Goal: Information Seeking & Learning: Learn about a topic

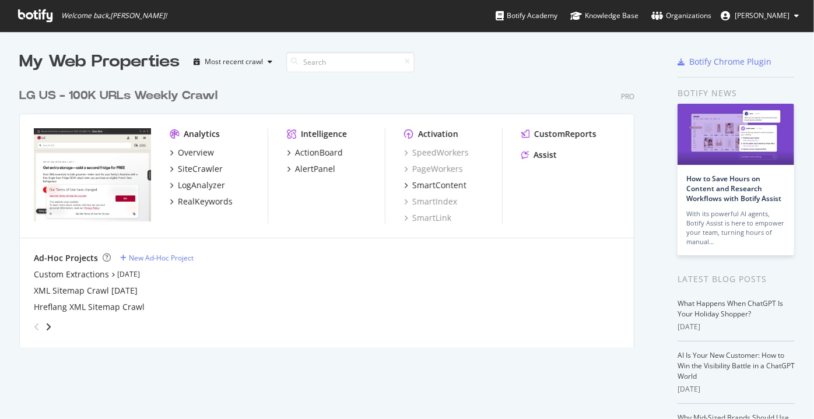
scroll to position [266, 615]
click at [194, 158] on div "Overview" at bounding box center [196, 153] width 36 height 12
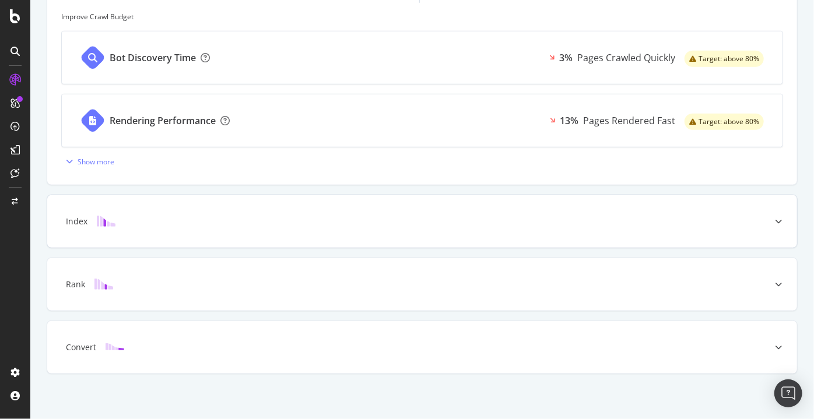
scroll to position [484, 0]
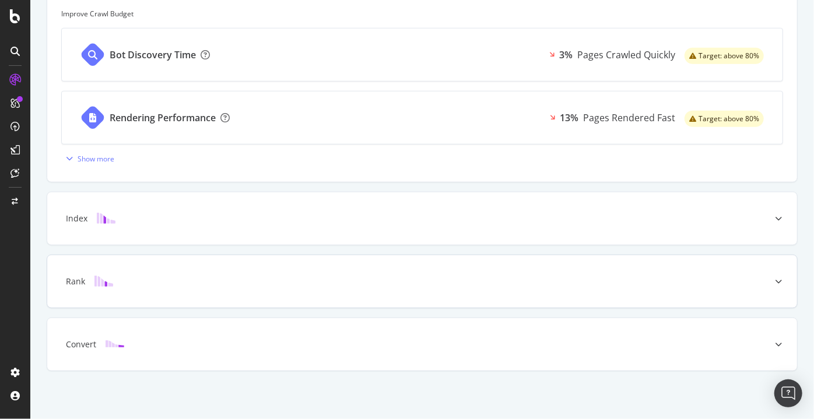
drag, startPoint x: 766, startPoint y: 220, endPoint x: 150, endPoint y: 301, distance: 620.7
click at [766, 220] on div at bounding box center [777, 218] width 37 height 52
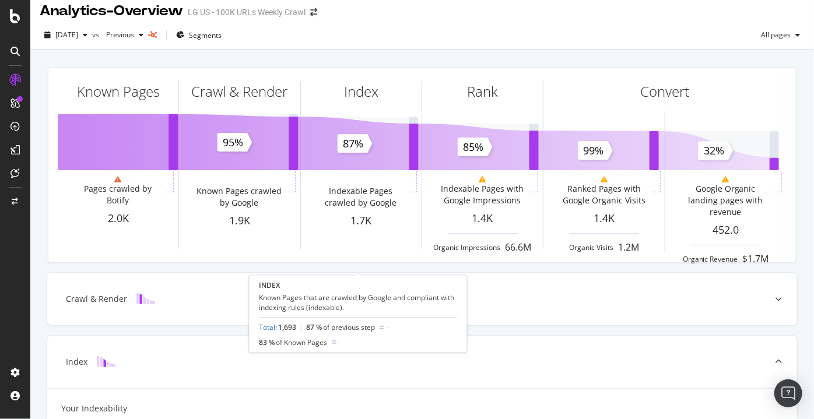
scroll to position [0, 0]
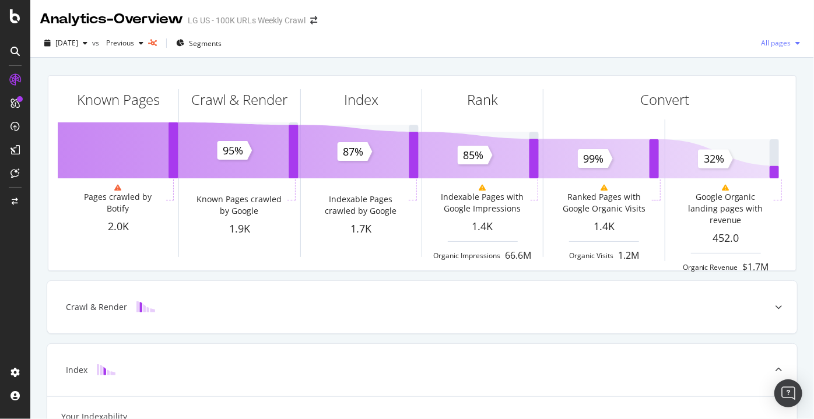
click at [785, 36] on div "All pages" at bounding box center [780, 42] width 48 height 17
click at [795, 45] on icon "button" at bounding box center [797, 43] width 5 height 7
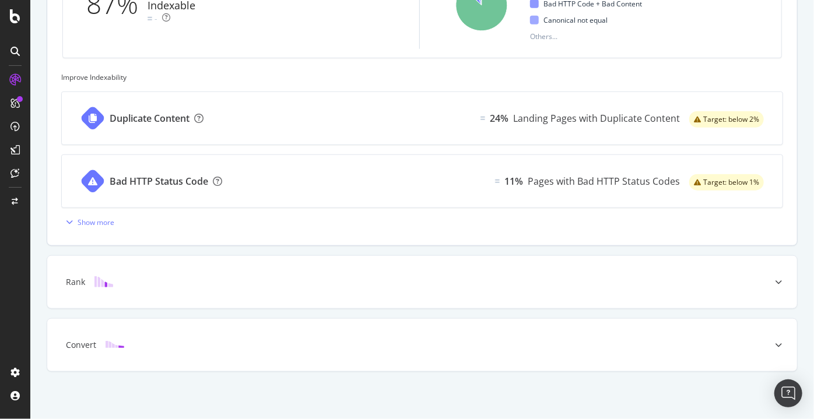
scroll to position [484, 0]
click at [136, 286] on div "Rank" at bounding box center [421, 281] width 749 height 52
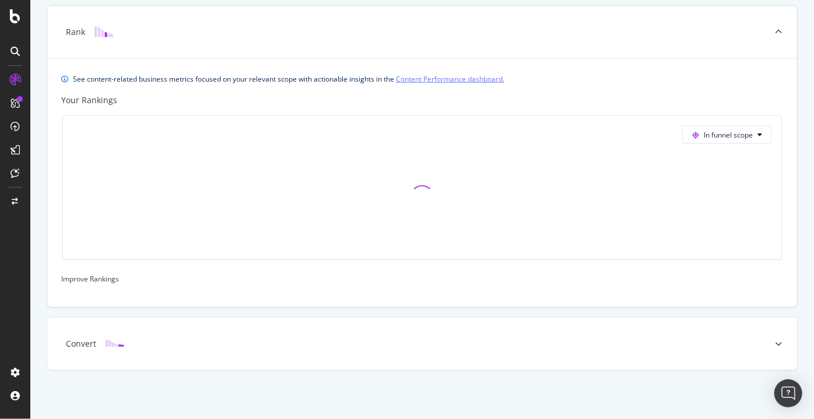
scroll to position [406, 0]
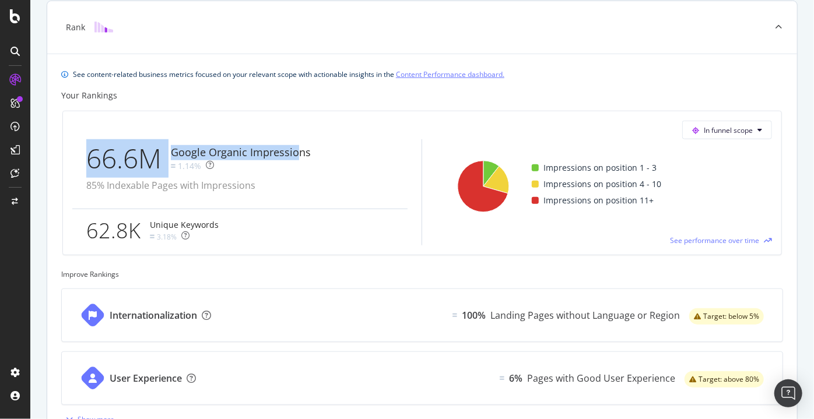
drag, startPoint x: 91, startPoint y: 155, endPoint x: 298, endPoint y: 156, distance: 206.3
click at [298, 156] on div "66.6M Google Organic Impressions 1.14%" at bounding box center [200, 158] width 229 height 38
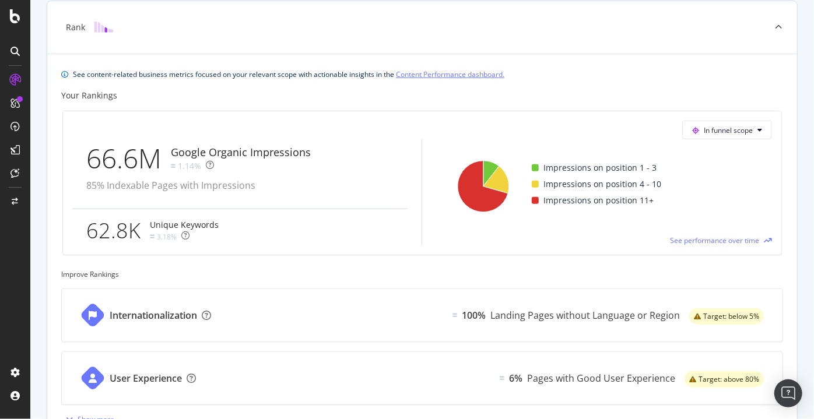
click at [315, 153] on div "66.6M Google Organic Impressions 1.14% 85% Indexable Pages with Impressions" at bounding box center [206, 173] width 241 height 69
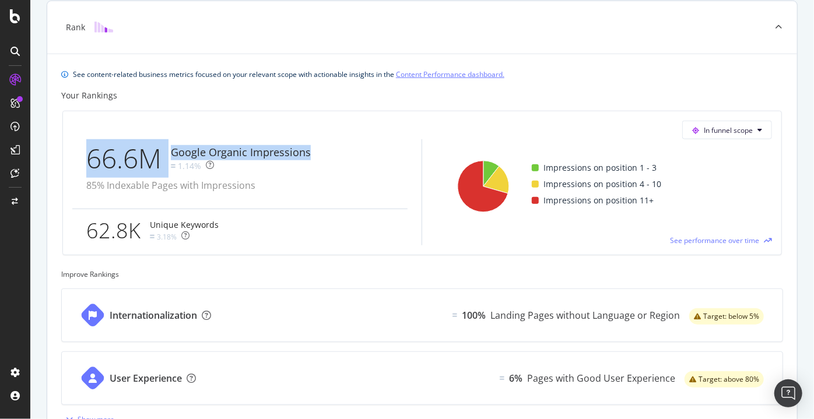
drag, startPoint x: 317, startPoint y: 152, endPoint x: 64, endPoint y: 172, distance: 254.3
click at [64, 172] on div "In funnel scope 66.6M Google Organic Impressions 1.14% 85% Indexable Pages with…" at bounding box center [422, 182] width 718 height 143
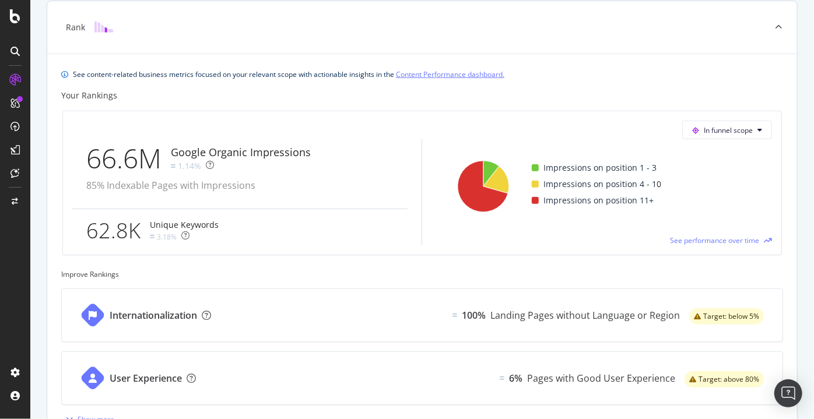
click at [667, 77] on div "See content-related business metrics focused on your relevant scope with action…" at bounding box center [421, 74] width 721 height 12
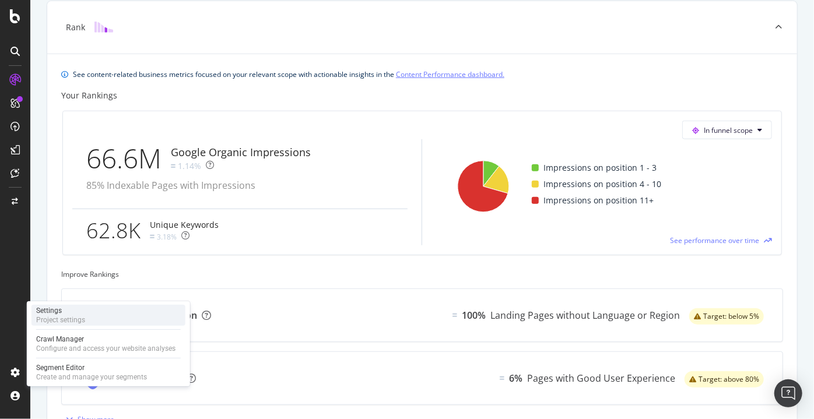
click at [57, 312] on div "Settings" at bounding box center [60, 310] width 49 height 9
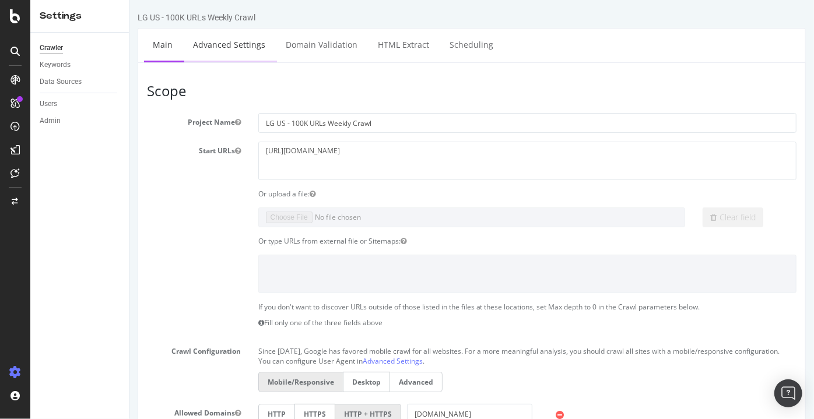
click at [226, 42] on link "Advanced Settings" at bounding box center [229, 45] width 90 height 32
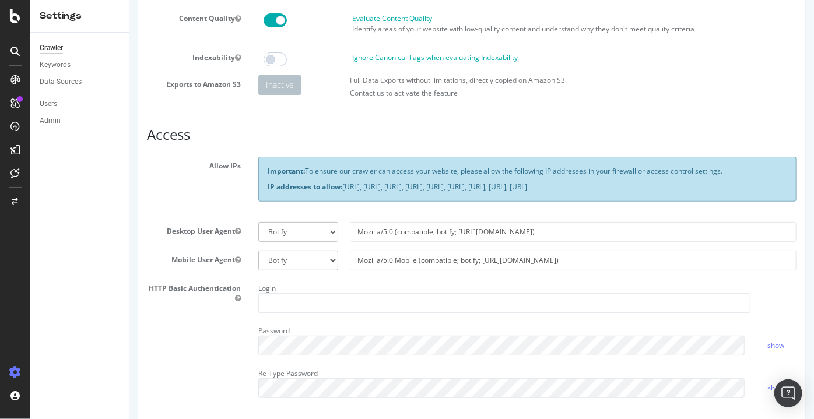
scroll to position [105, 0]
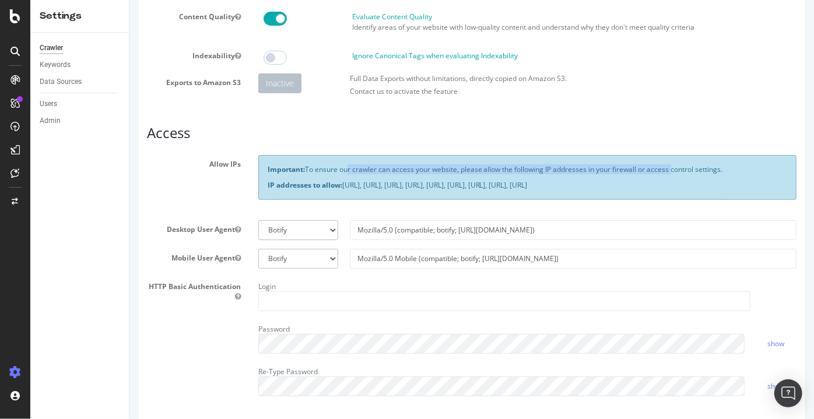
drag, startPoint x: 345, startPoint y: 167, endPoint x: 624, endPoint y: 183, distance: 279.0
click at [669, 168] on p "Important: To ensure our crawler can access your website, please allow the foll…" at bounding box center [526, 169] width 519 height 10
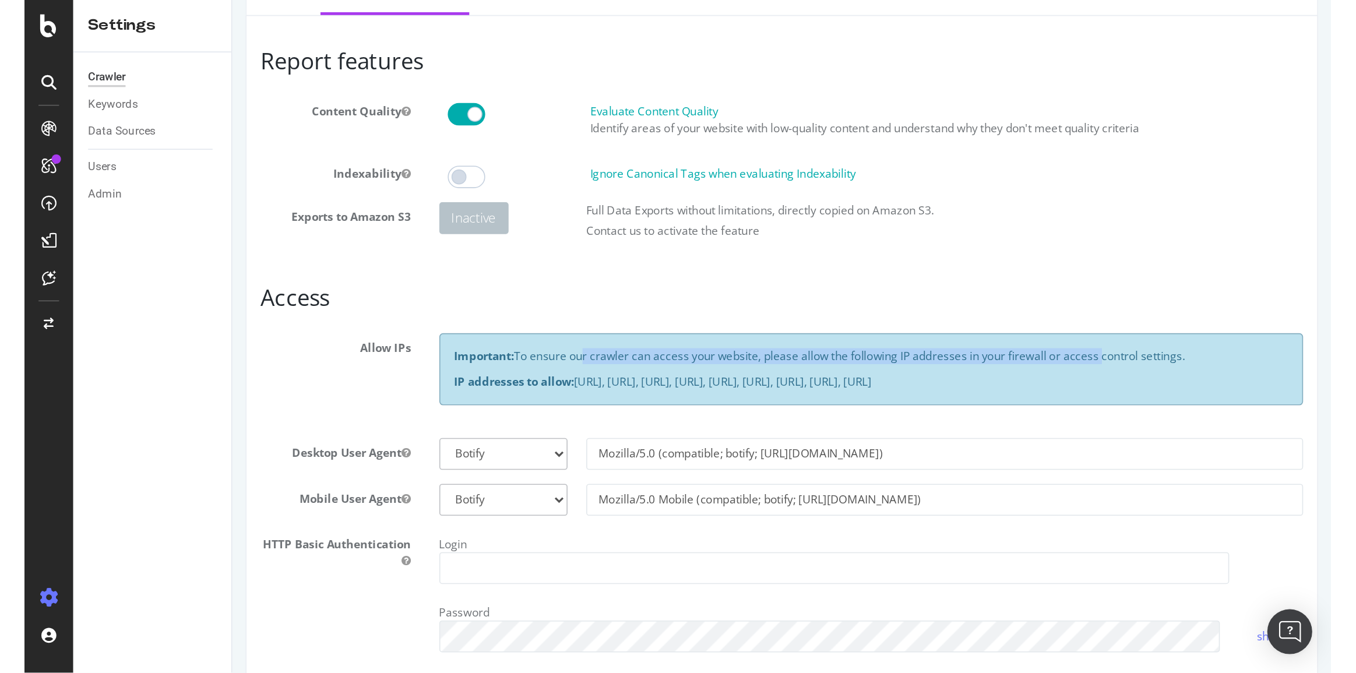
scroll to position [0, 0]
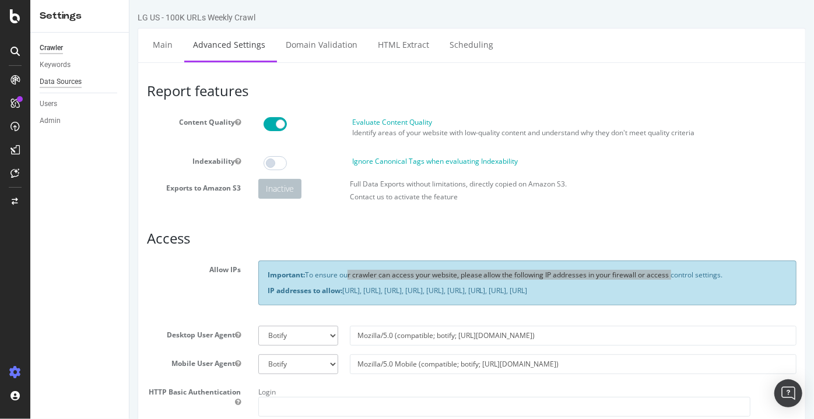
click at [65, 81] on div "Data Sources" at bounding box center [61, 82] width 42 height 12
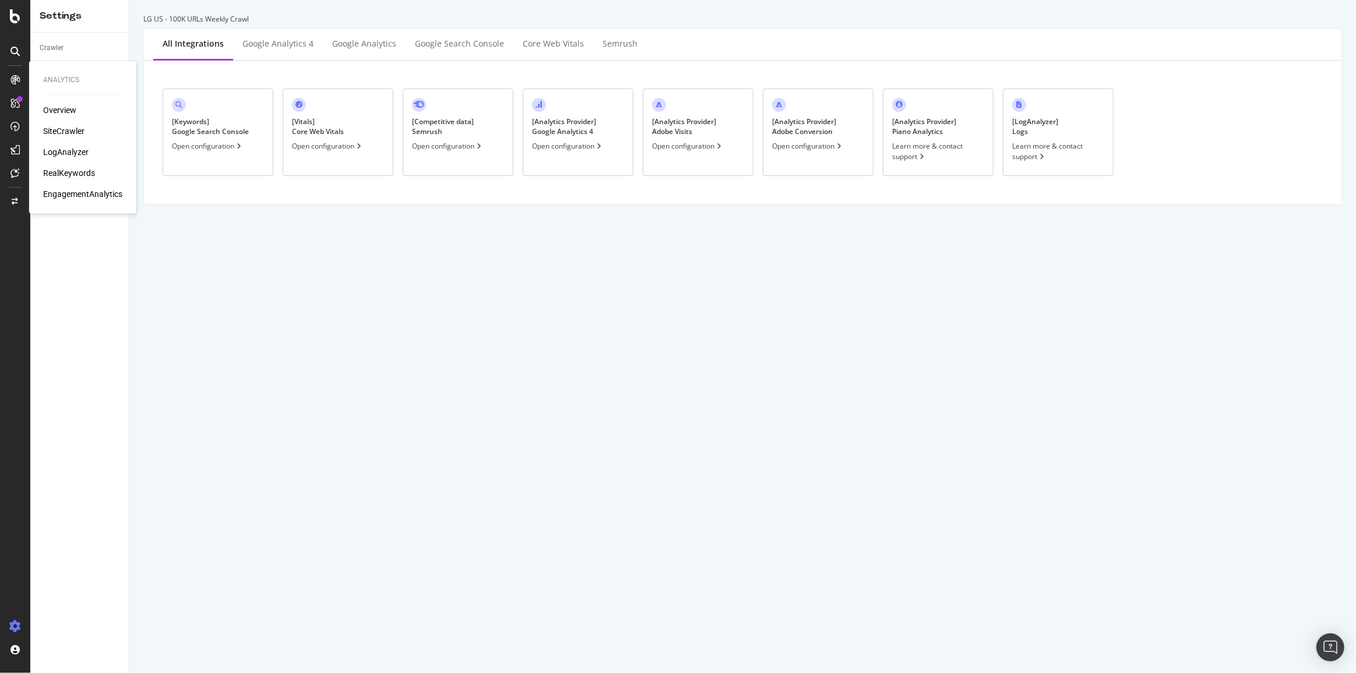
click at [72, 172] on div "RealKeywords" at bounding box center [69, 173] width 52 height 12
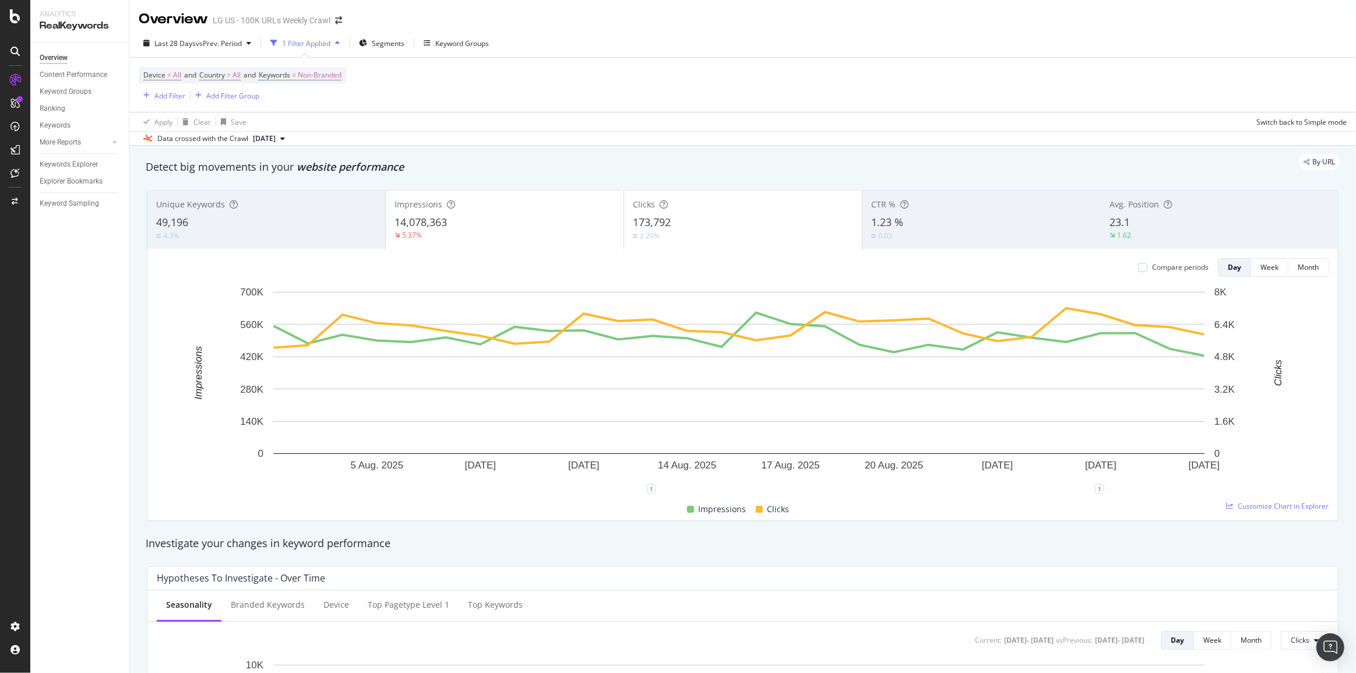
click at [313, 44] on div "1 Filter Applied" at bounding box center [306, 43] width 48 height 10
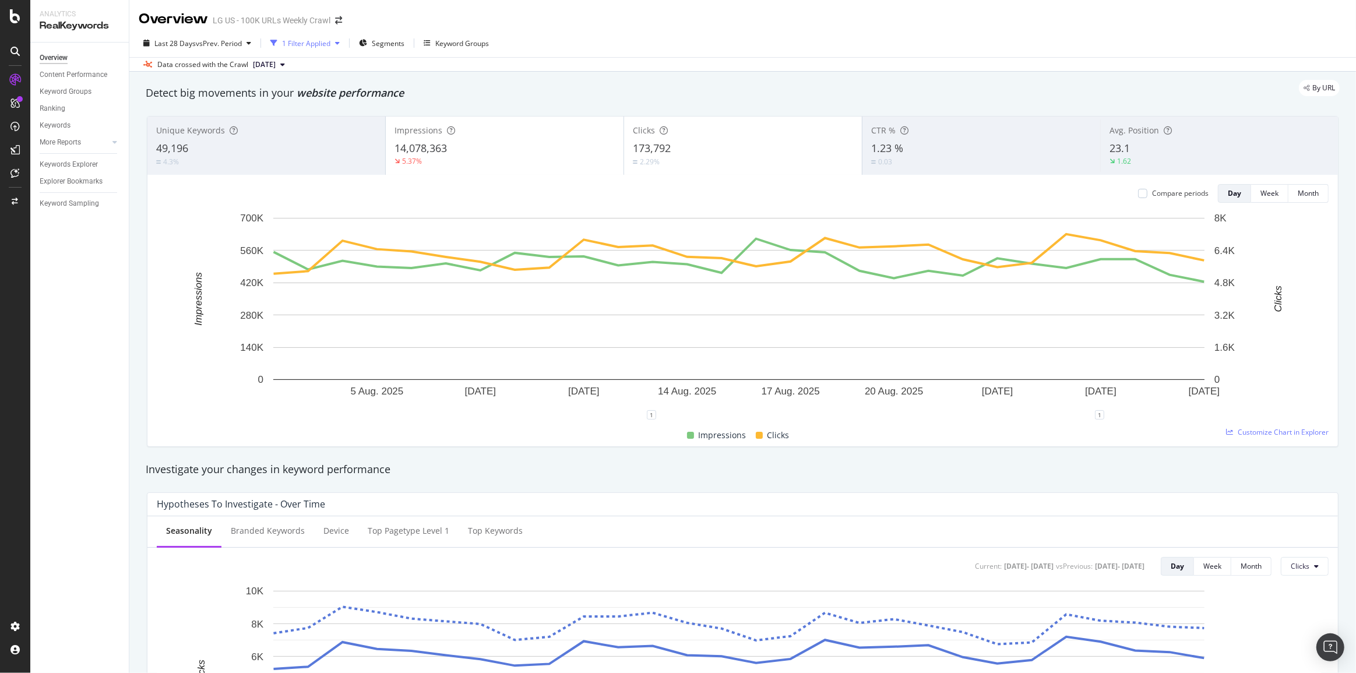
click at [315, 44] on div "1 Filter Applied" at bounding box center [306, 43] width 48 height 10
